Goal: Transaction & Acquisition: Purchase product/service

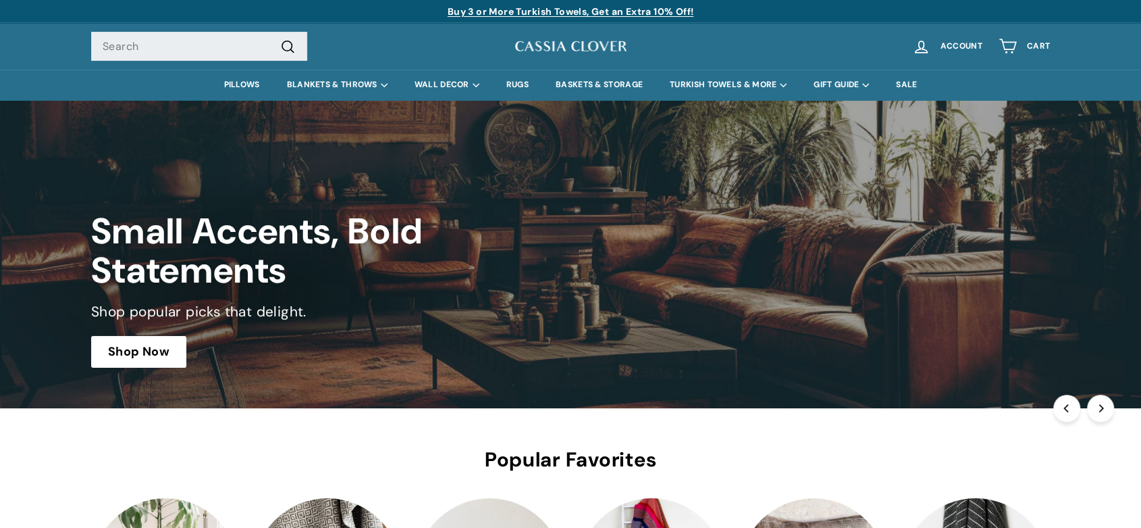
drag, startPoint x: 0, startPoint y: 0, endPoint x: 1104, endPoint y: 7, distance: 1103.7
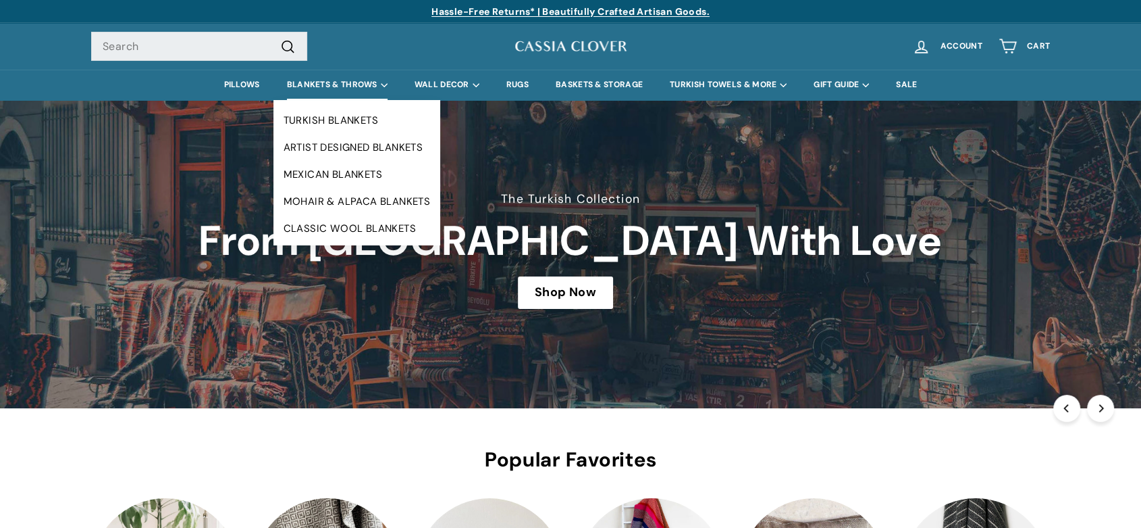
click at [330, 83] on summary "BLANKETS & THROWS" at bounding box center [338, 85] width 128 height 30
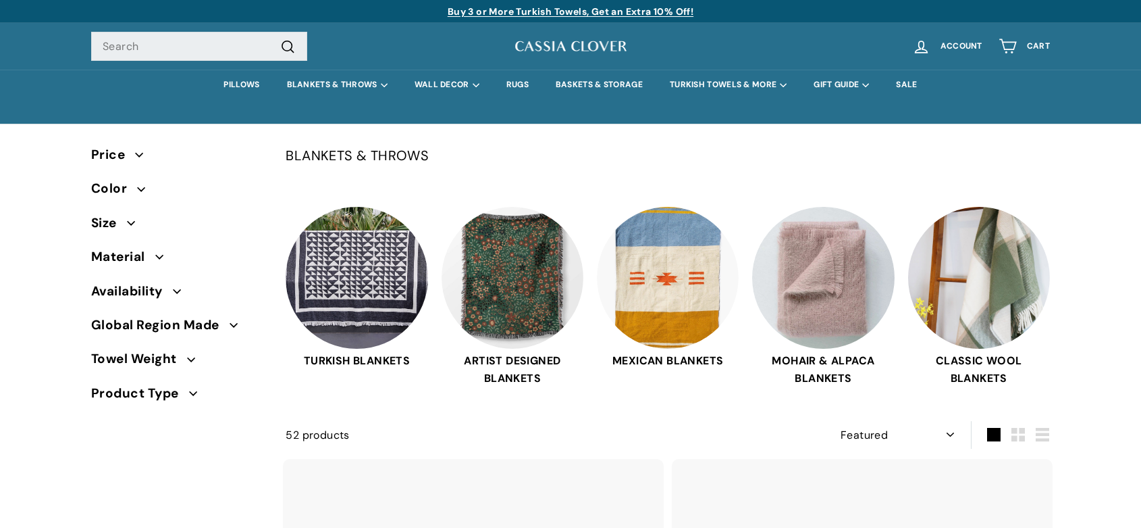
select select "manual"
